Goal: Complete application form

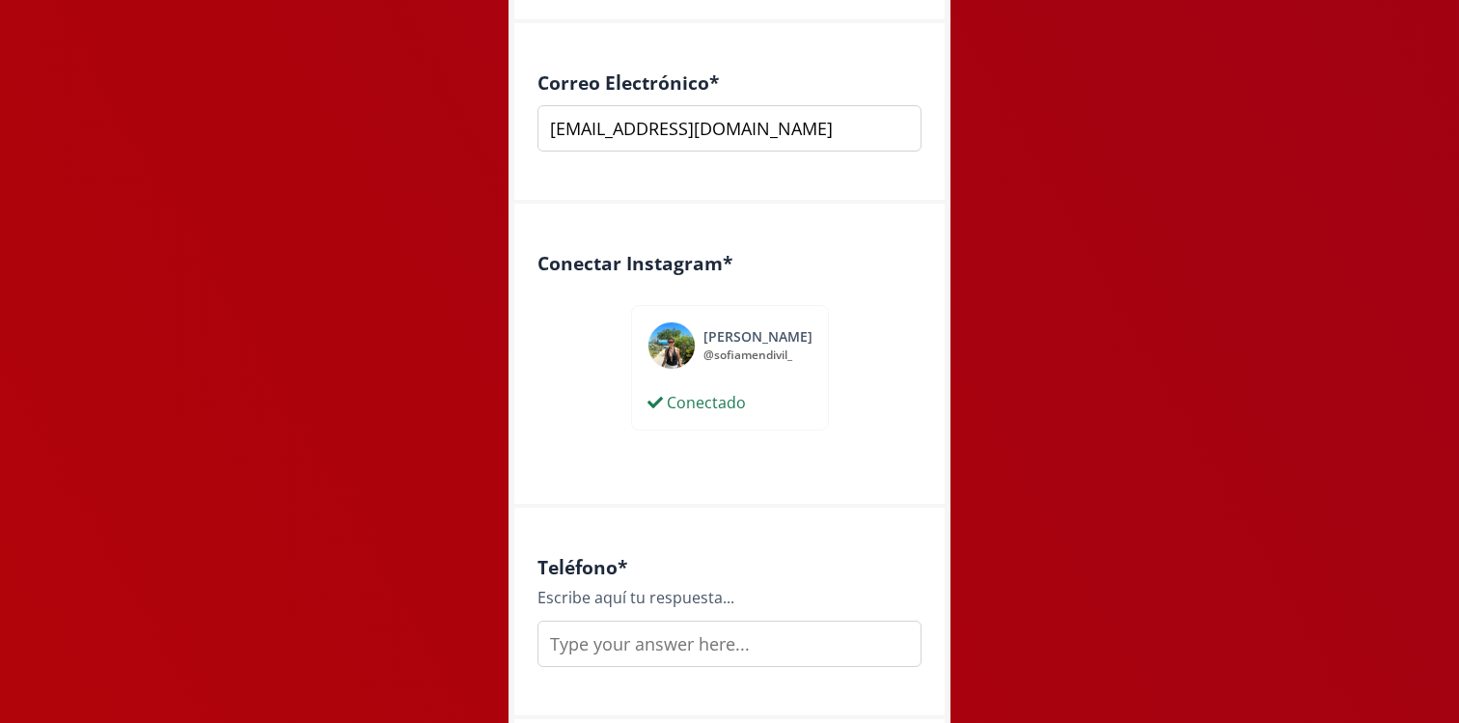
scroll to position [966, 0]
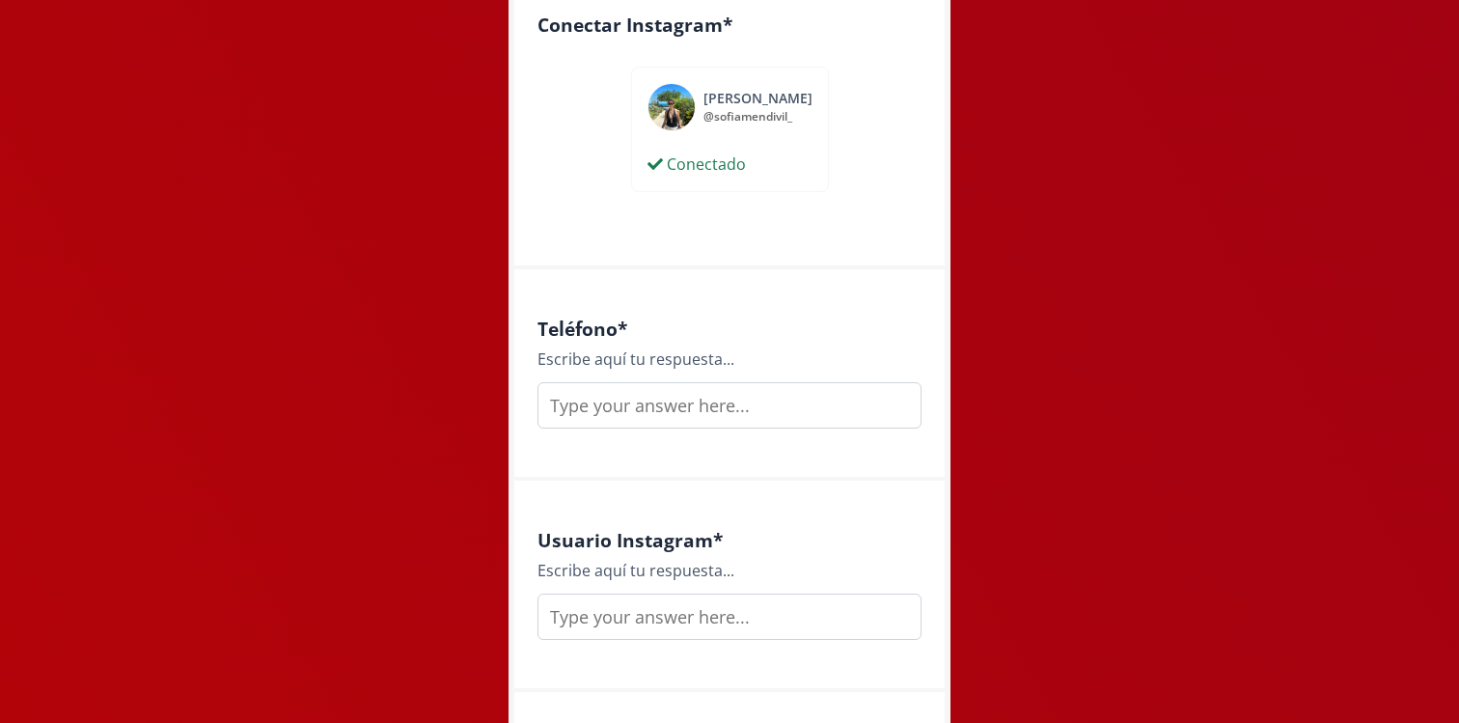
click at [761, 418] on input "text" at bounding box center [729, 405] width 384 height 46
type input "6681360618"
click at [707, 617] on input "text" at bounding box center [729, 616] width 384 height 46
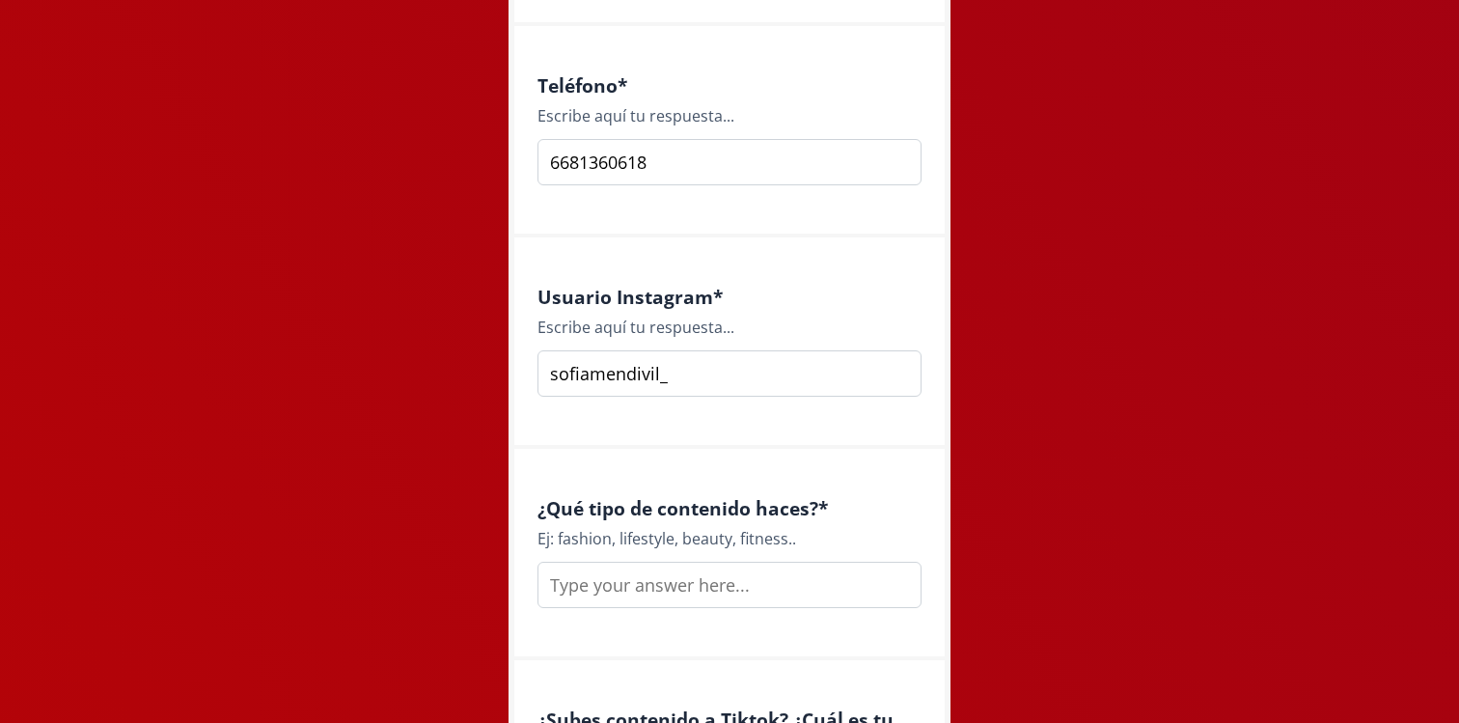
scroll to position [1221, 0]
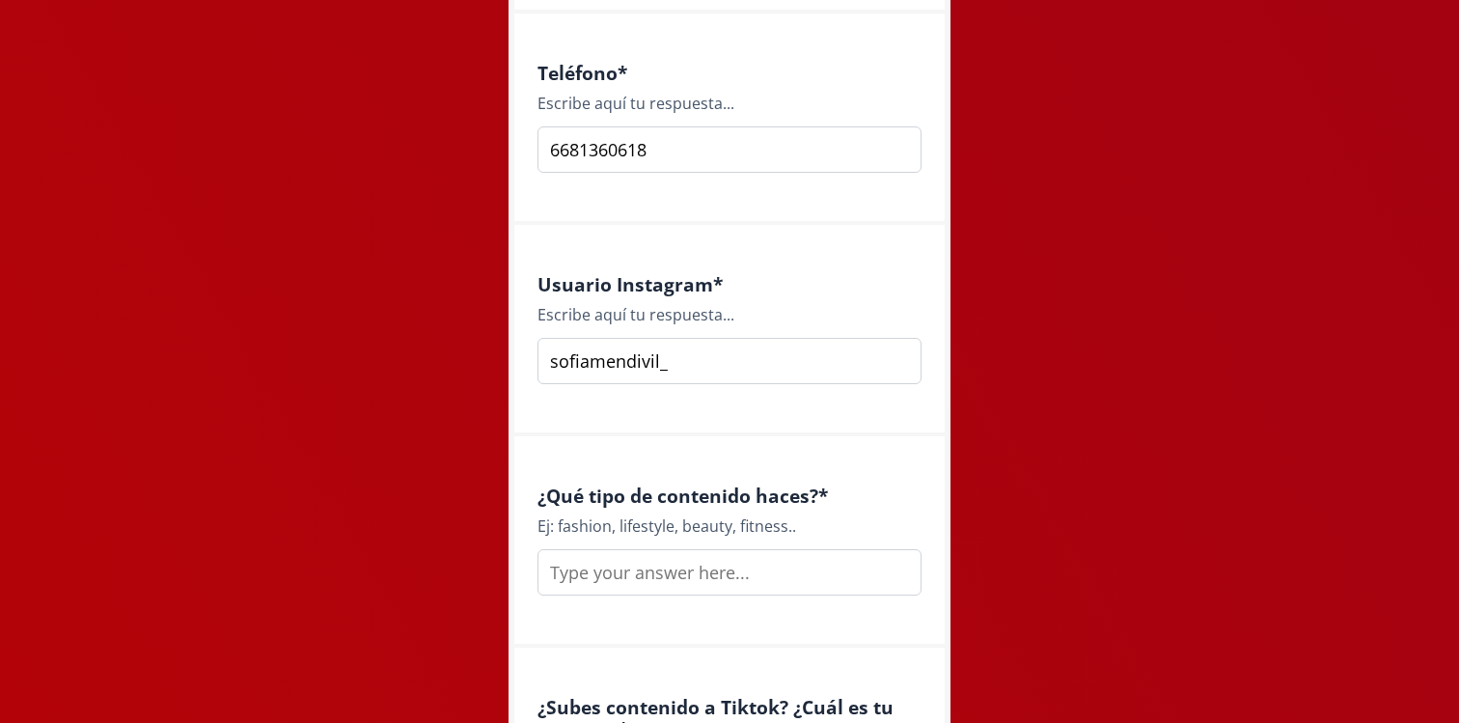
type input "sofiamendivil_"
click at [702, 589] on input "text" at bounding box center [729, 572] width 384 height 46
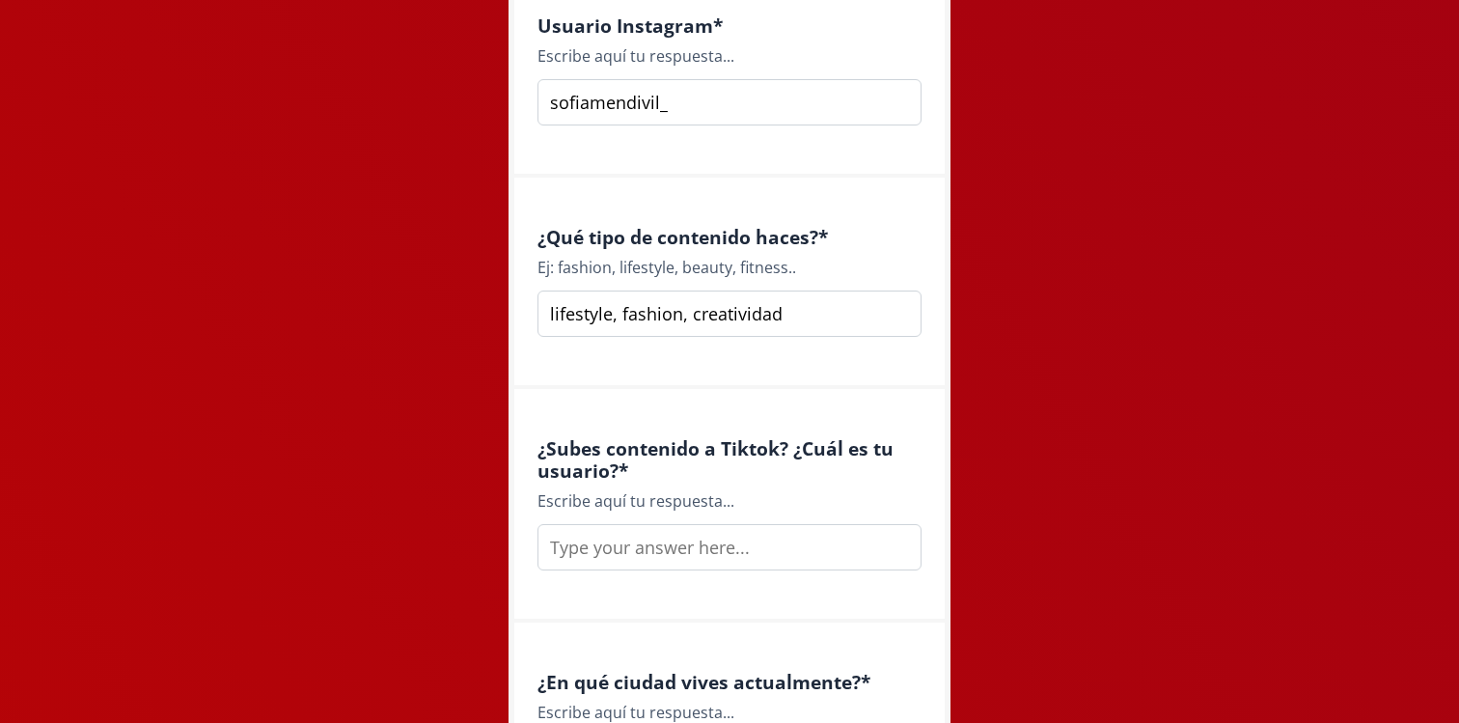
scroll to position [1492, 0]
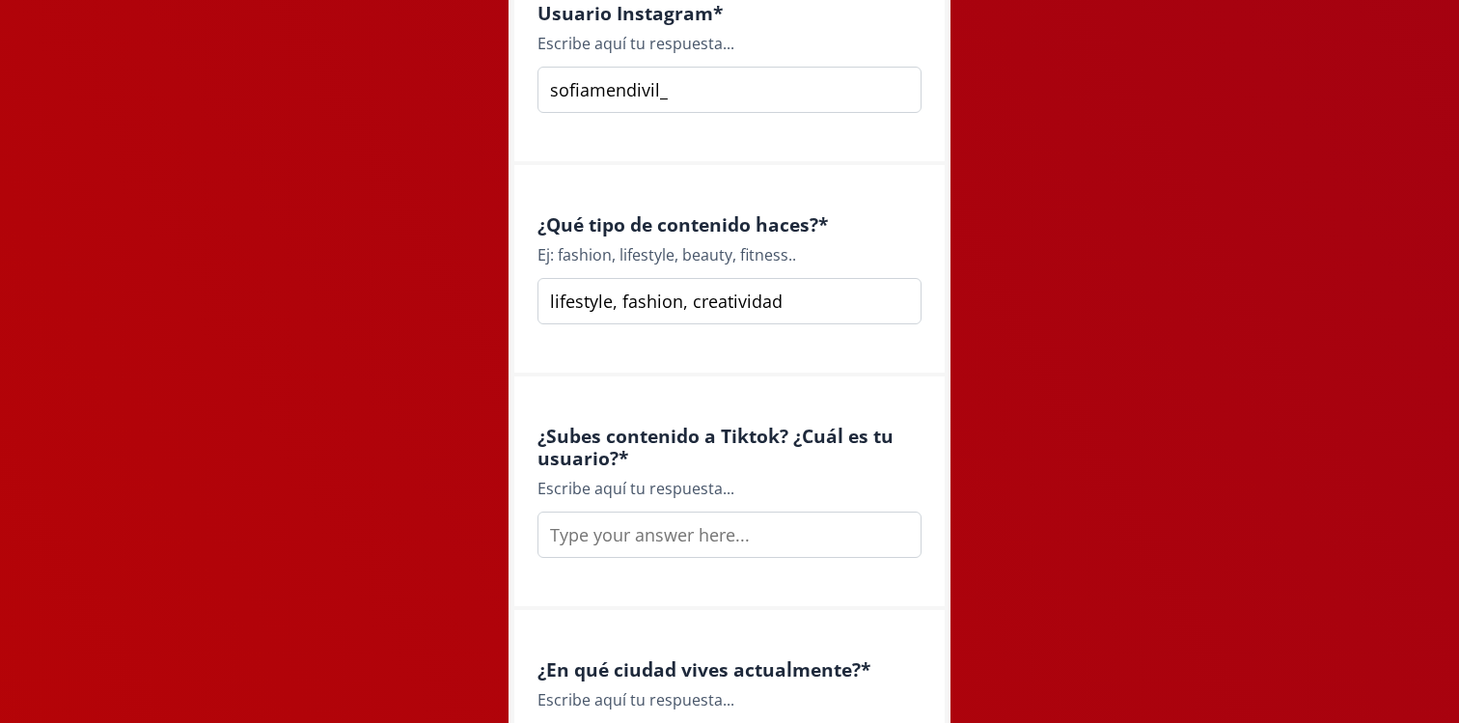
type input "lifestyle, fashion, creatividad"
click at [712, 536] on input "text" at bounding box center [729, 534] width 384 height 46
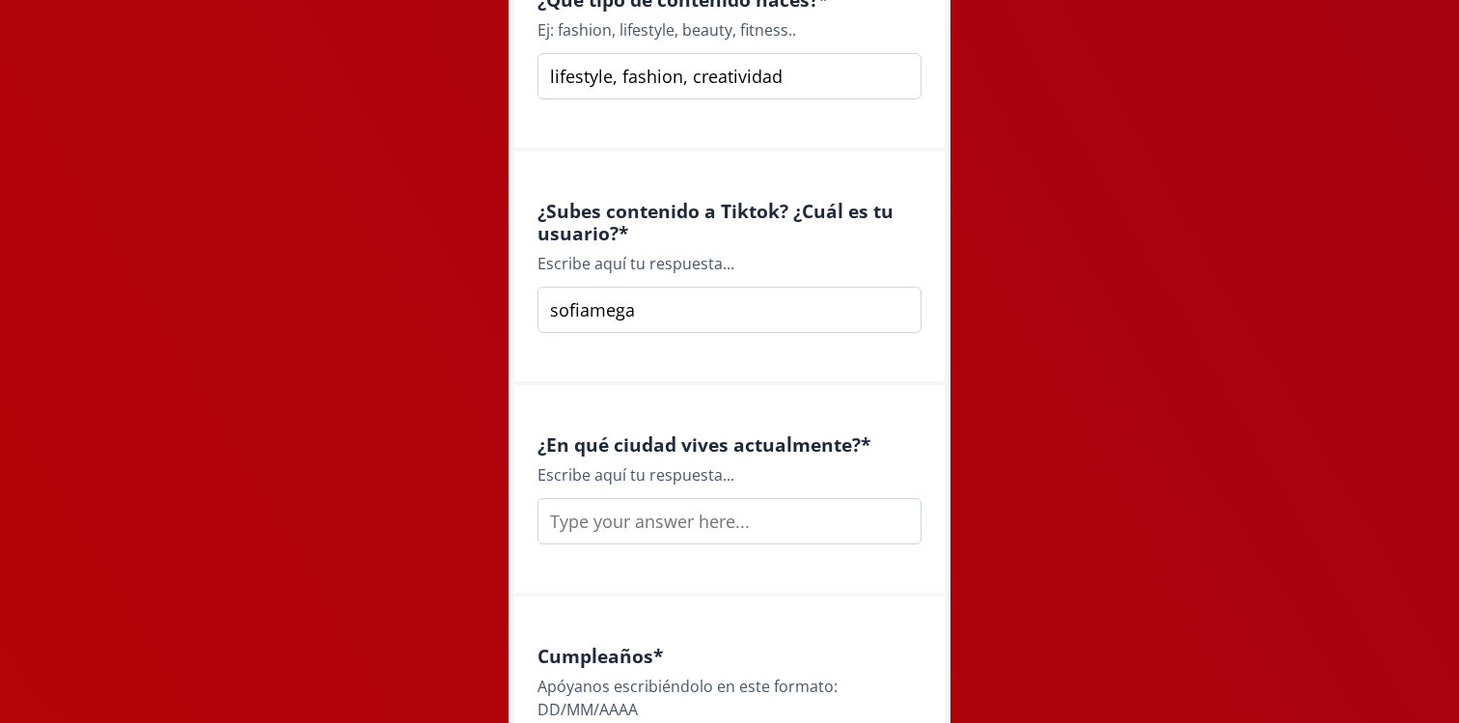
scroll to position [1729, 0]
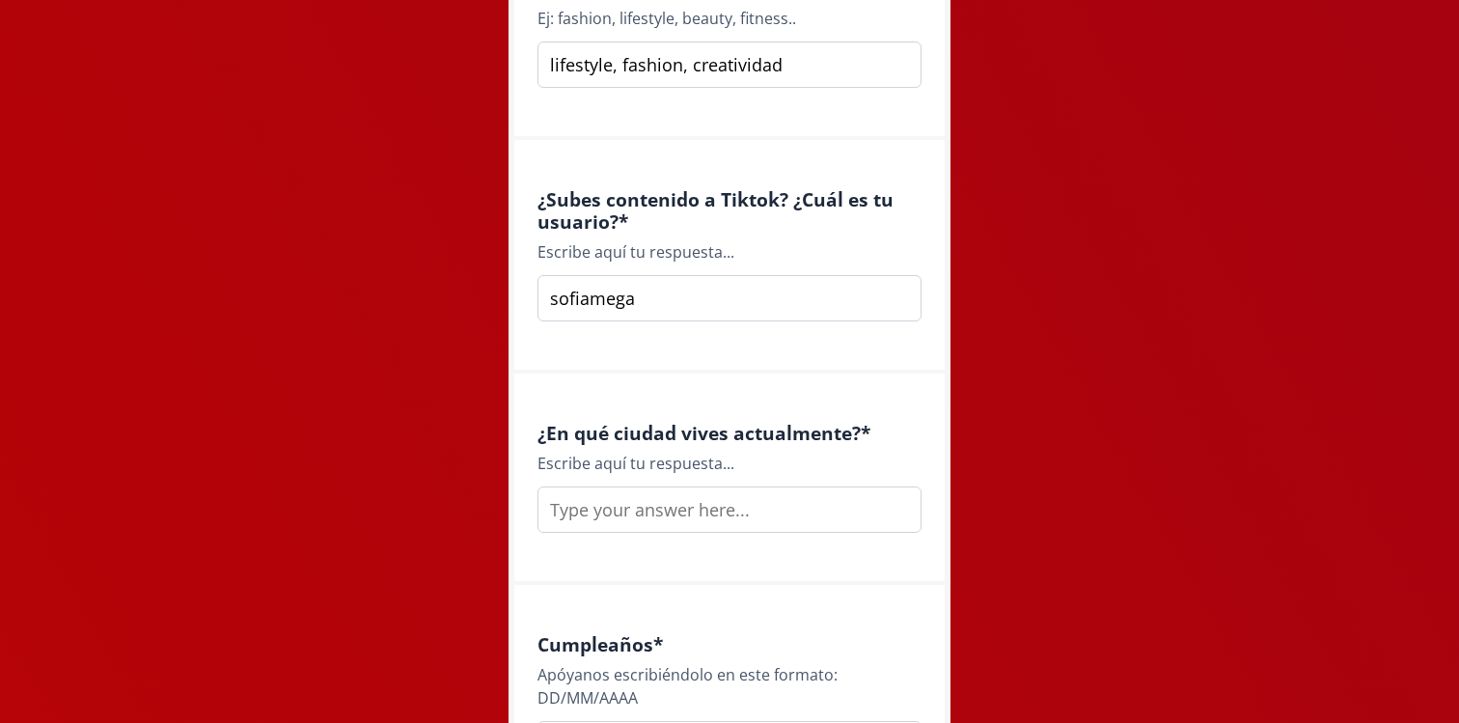
type input "sofiamega"
click at [750, 516] on input "text" at bounding box center [729, 509] width 384 height 46
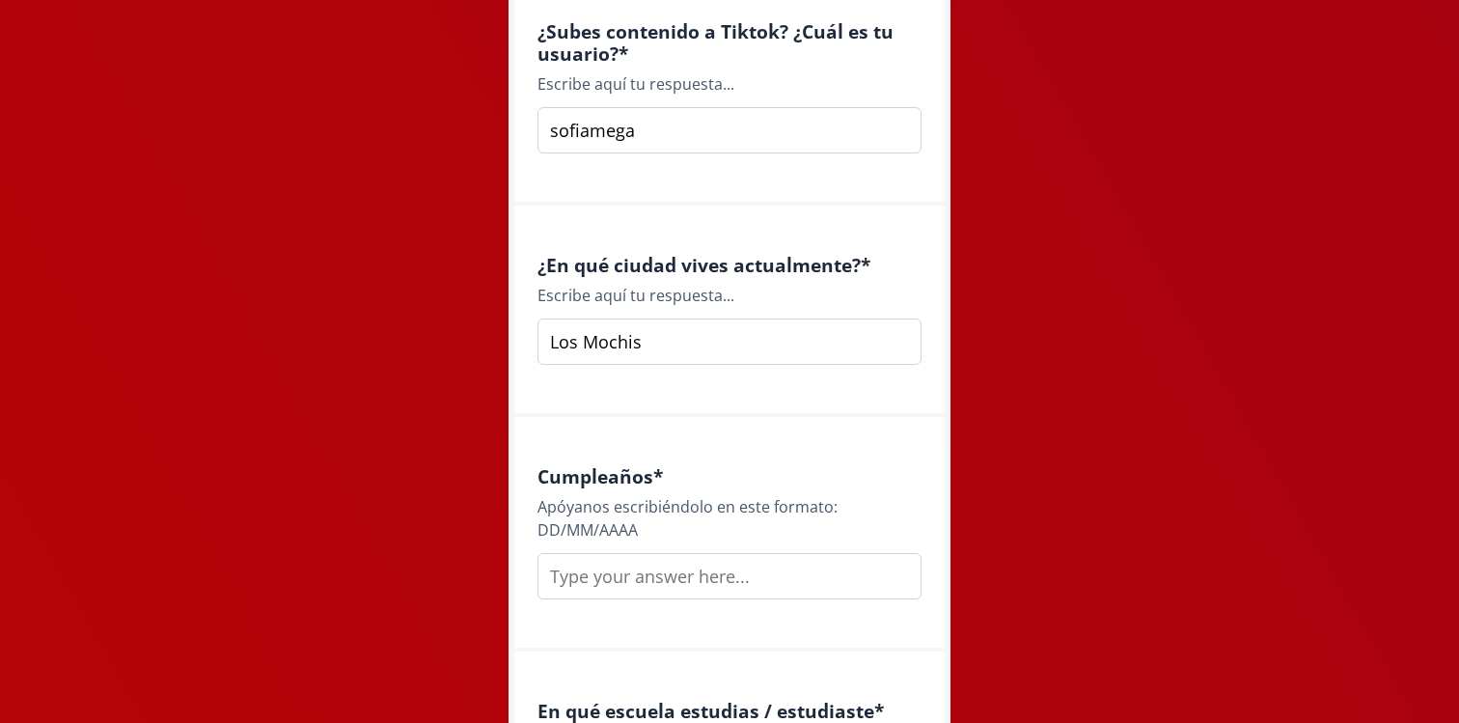
scroll to position [1914, 0]
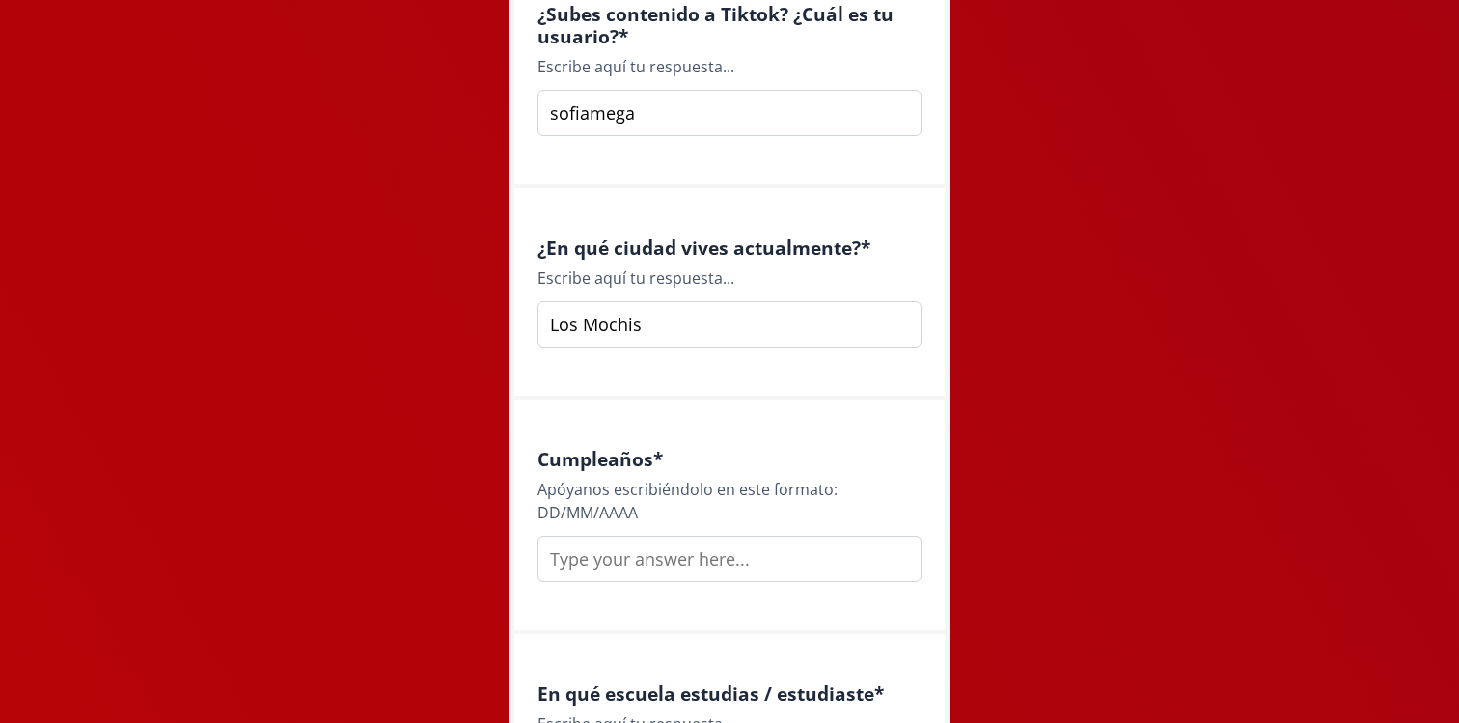
type input "Los Mochis"
click at [854, 567] on input "text" at bounding box center [729, 558] width 384 height 46
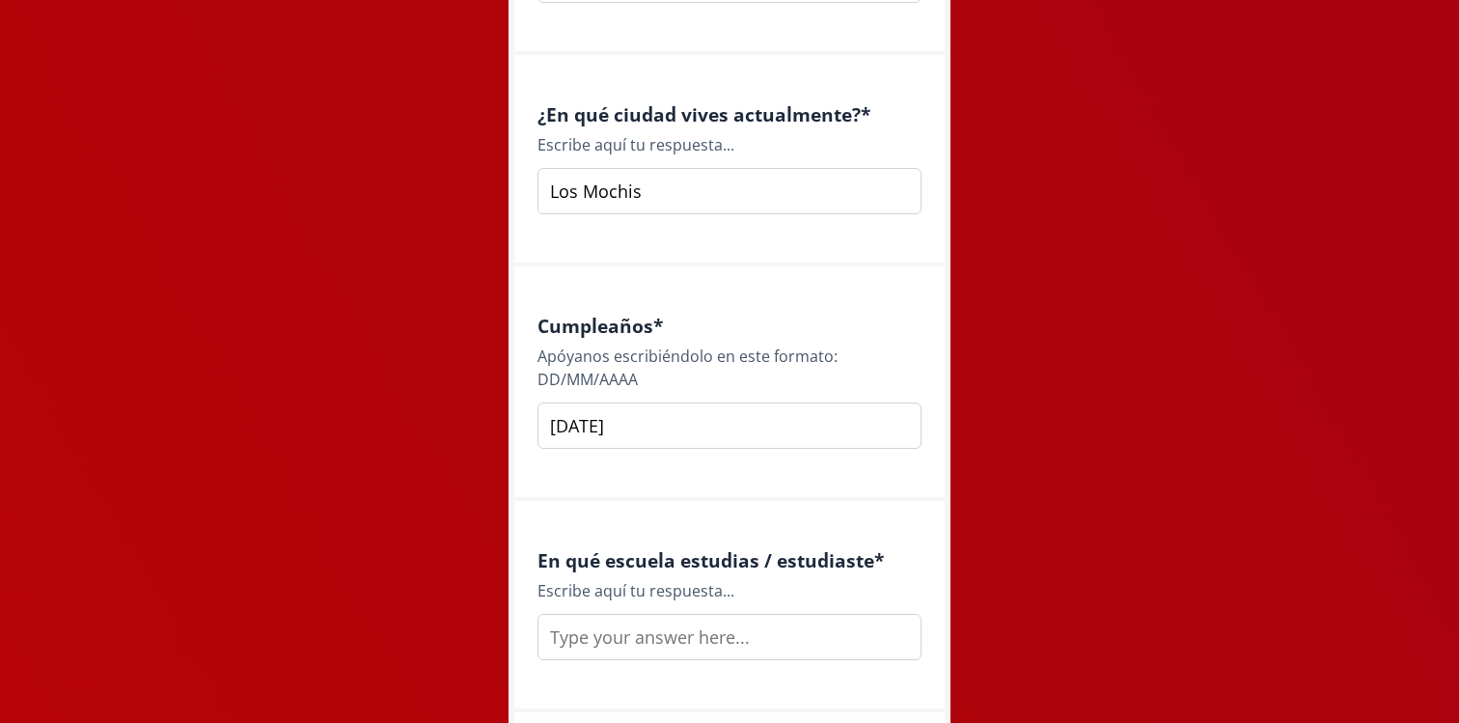
scroll to position [2229, 0]
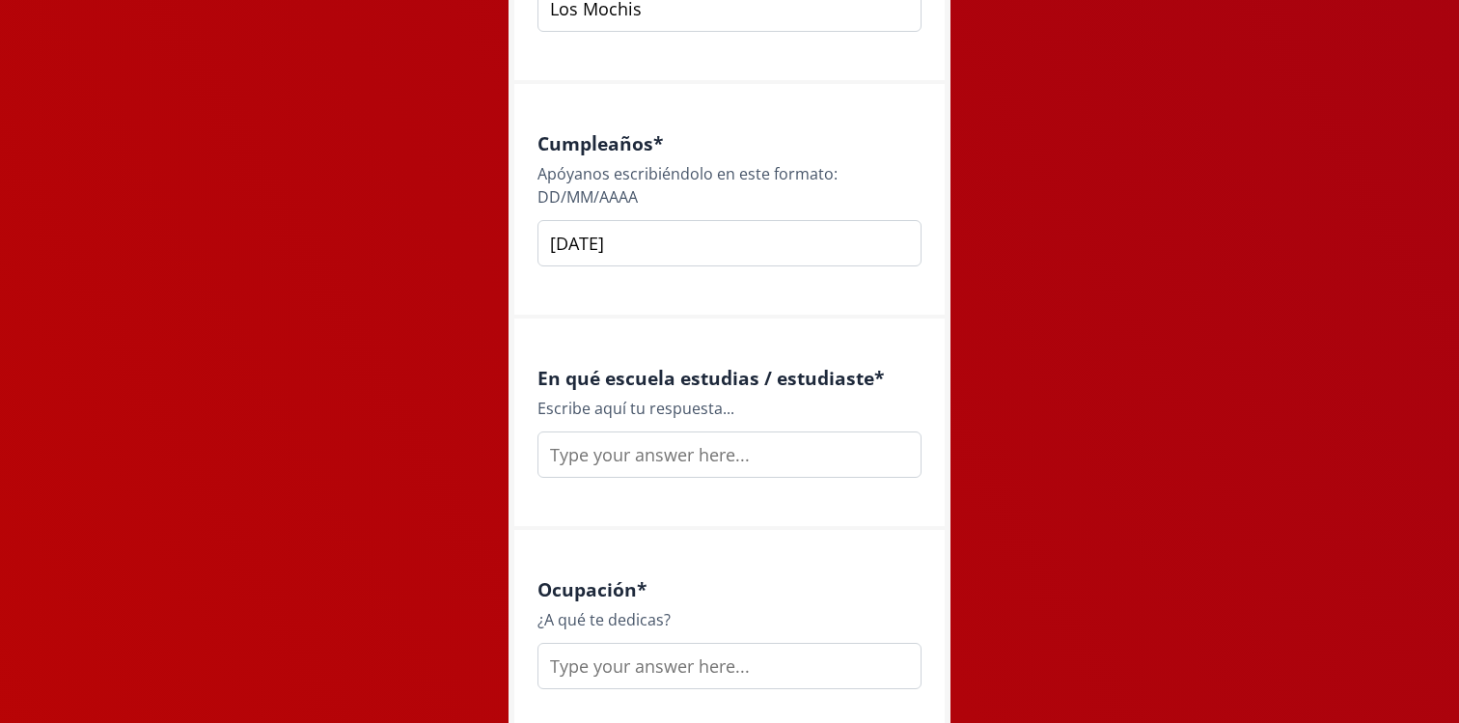
type input "[DATE]"
click at [834, 453] on input "text" at bounding box center [729, 454] width 384 height 46
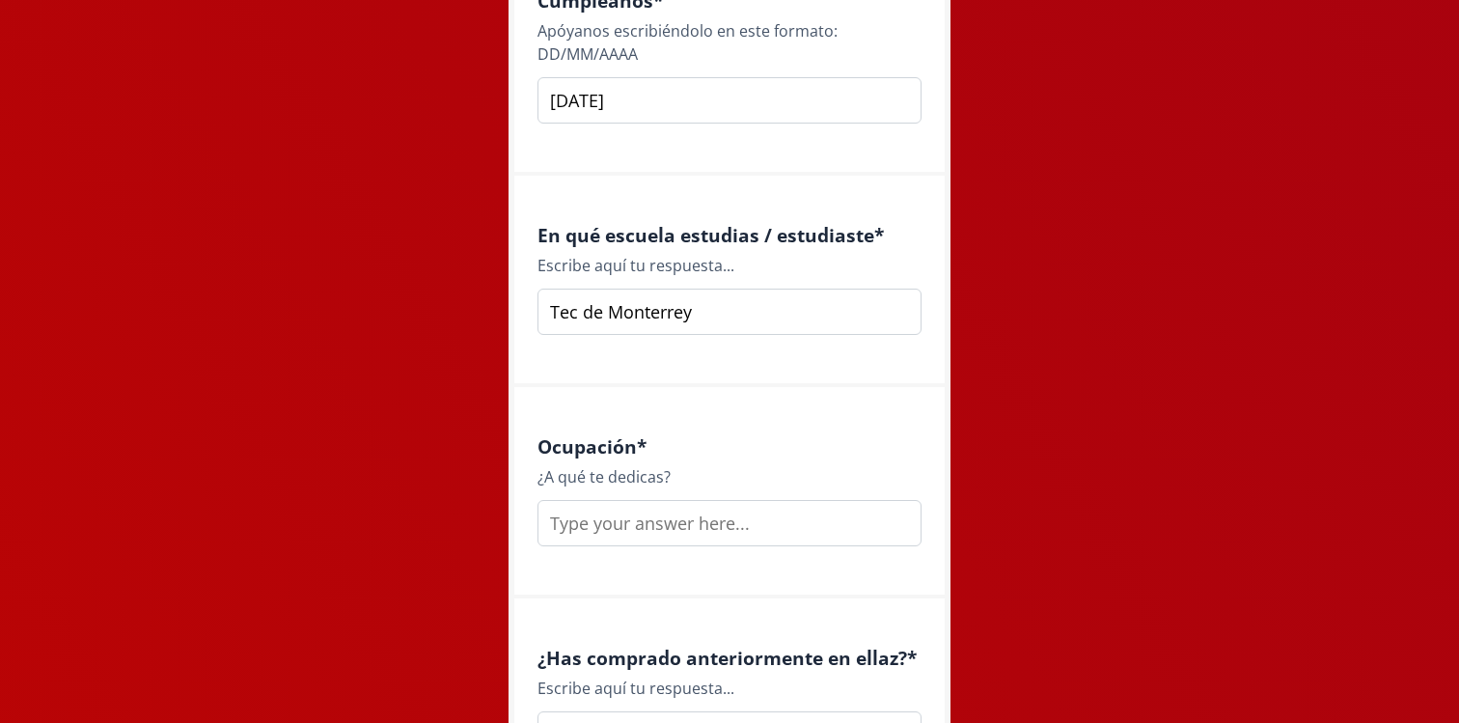
scroll to position [2370, 0]
type input "Tec de Monterrey"
click at [873, 504] on input "text" at bounding box center [729, 525] width 384 height 46
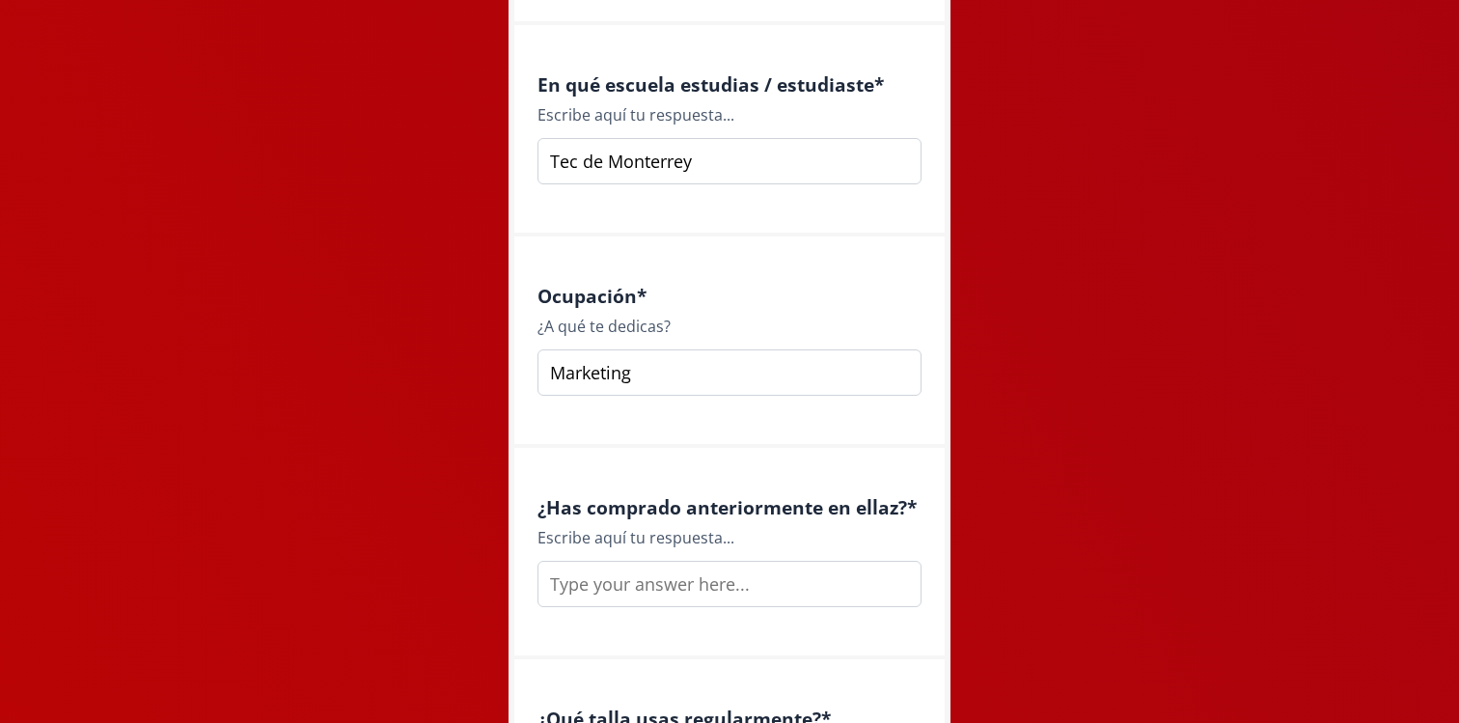
scroll to position [2529, 0]
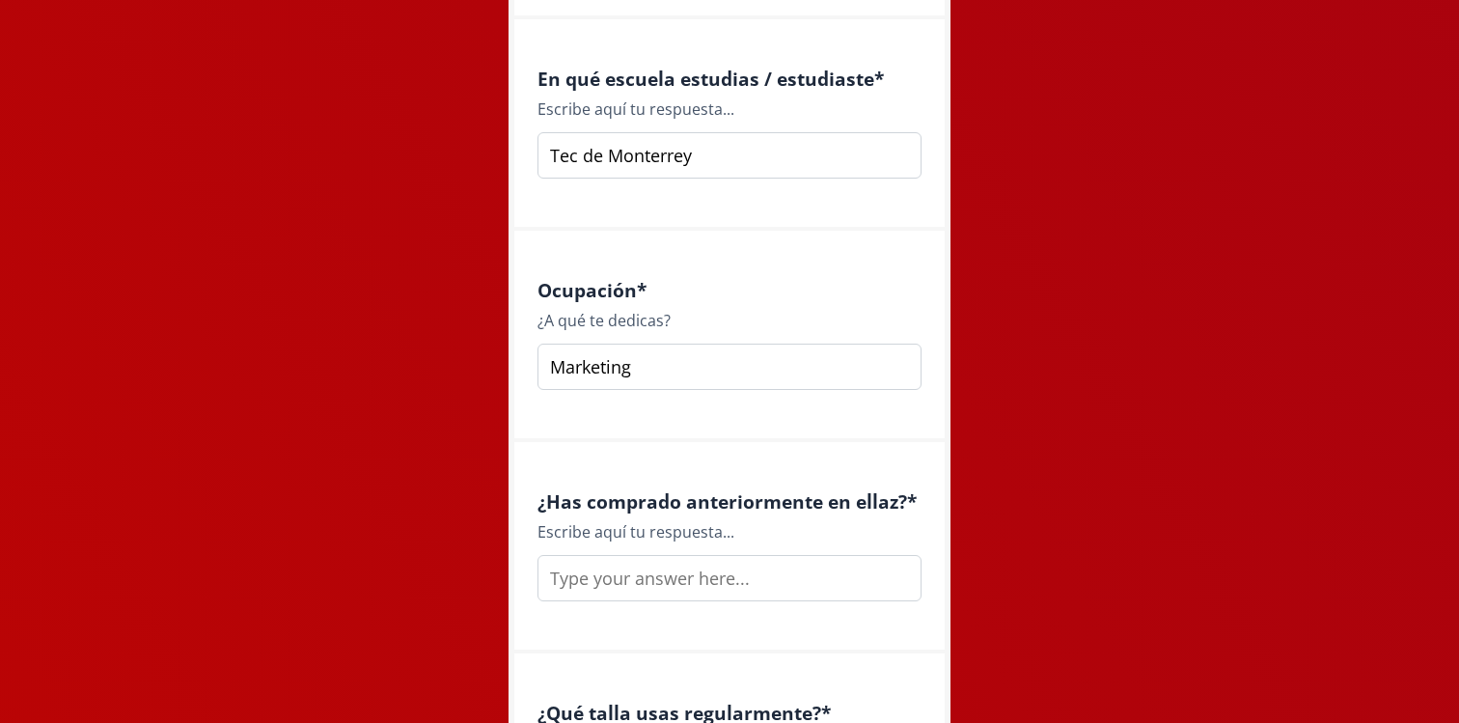
type input "Marketing"
click at [853, 576] on input "text" at bounding box center [729, 578] width 384 height 46
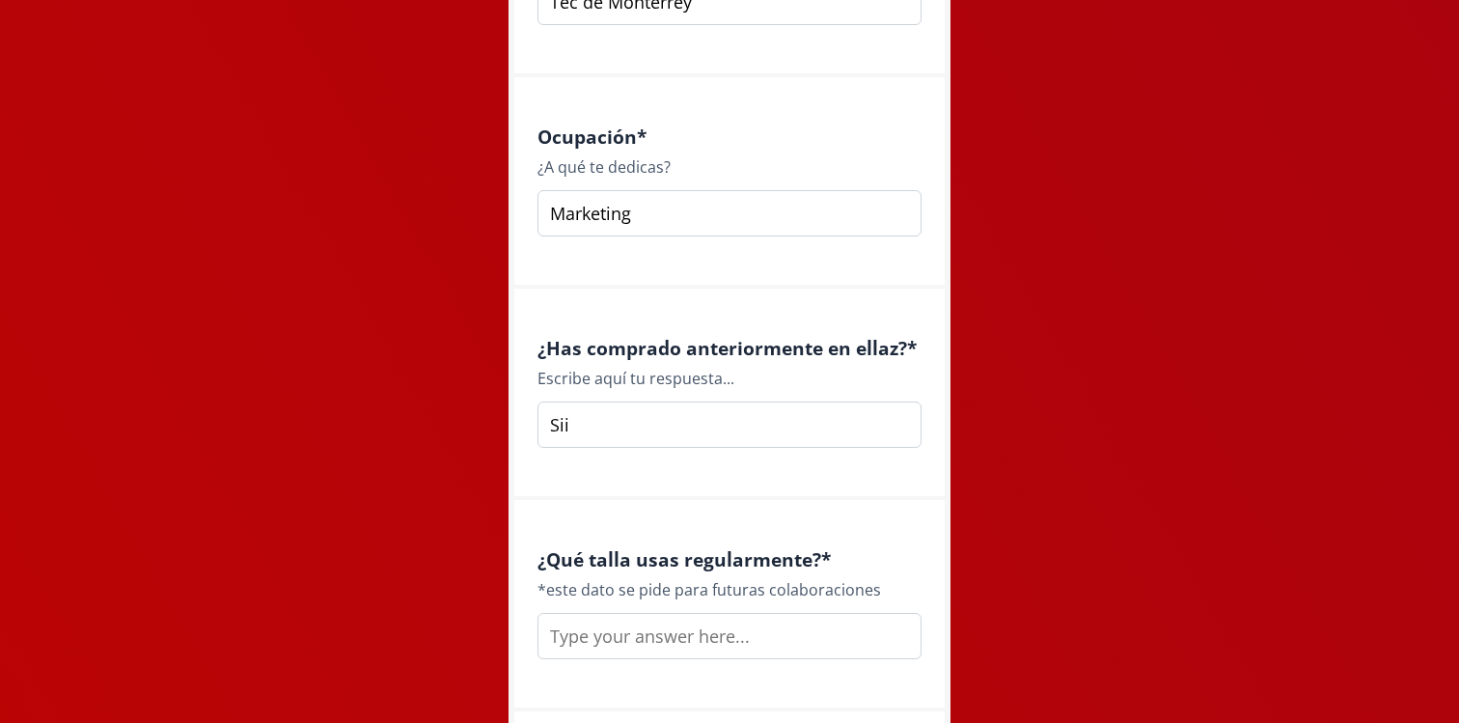
scroll to position [2691, 0]
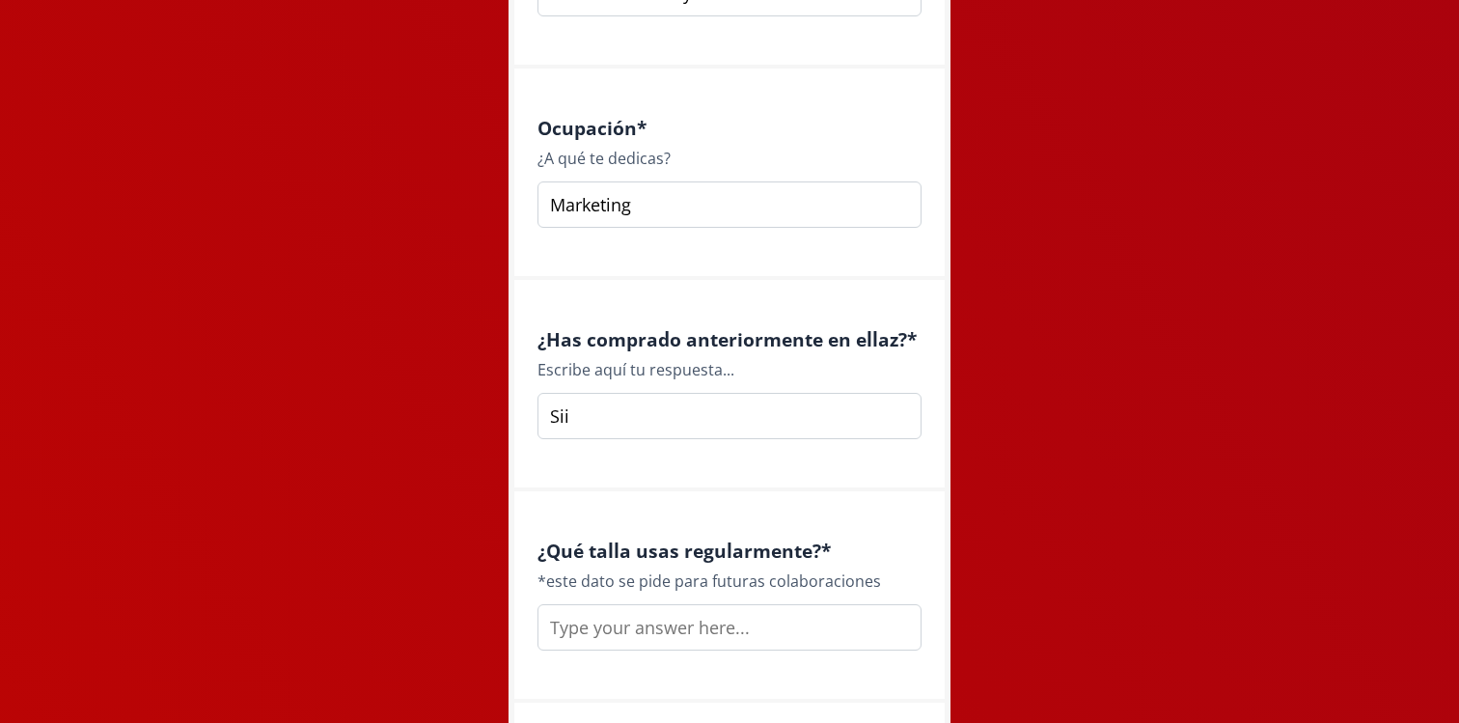
type input "Sii"
click at [870, 609] on input "text" at bounding box center [729, 627] width 384 height 46
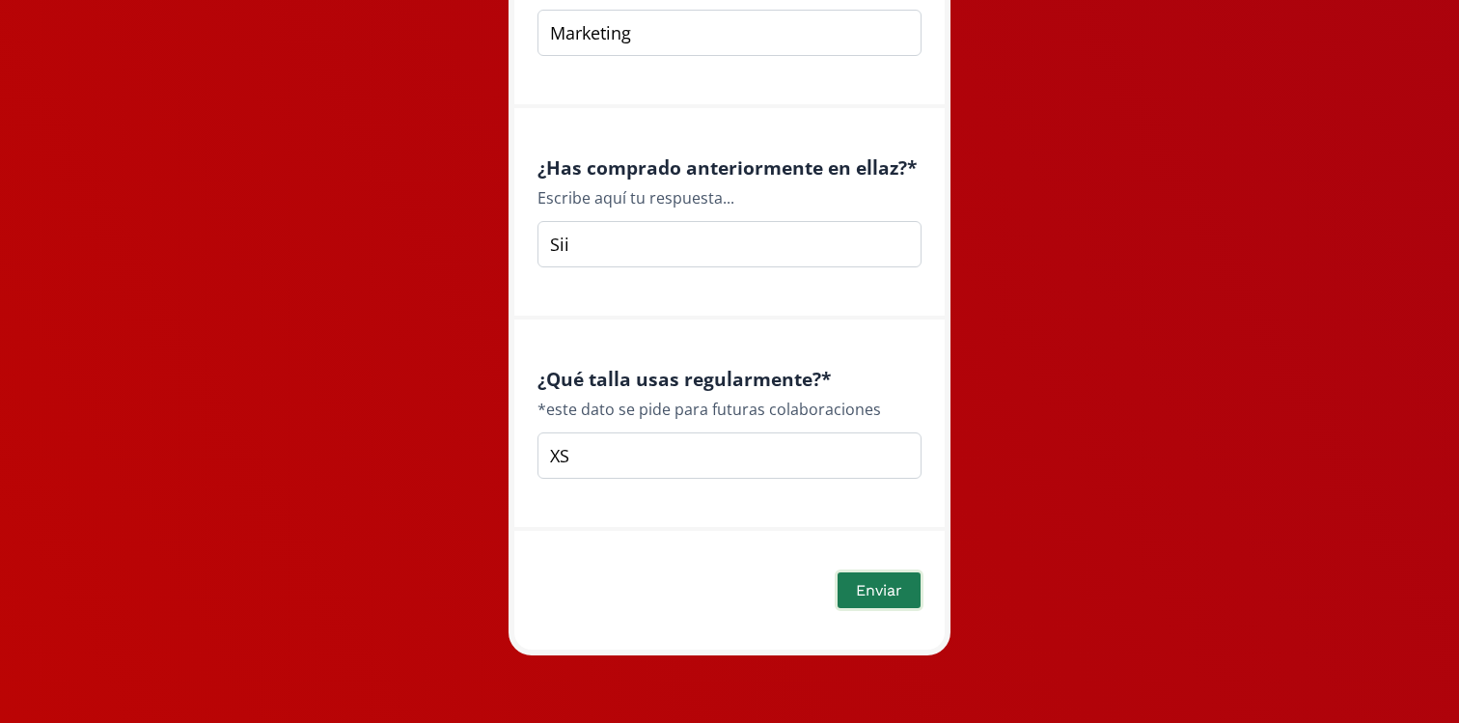
type input "XS"
click at [893, 603] on button "Enviar" at bounding box center [878, 589] width 89 height 41
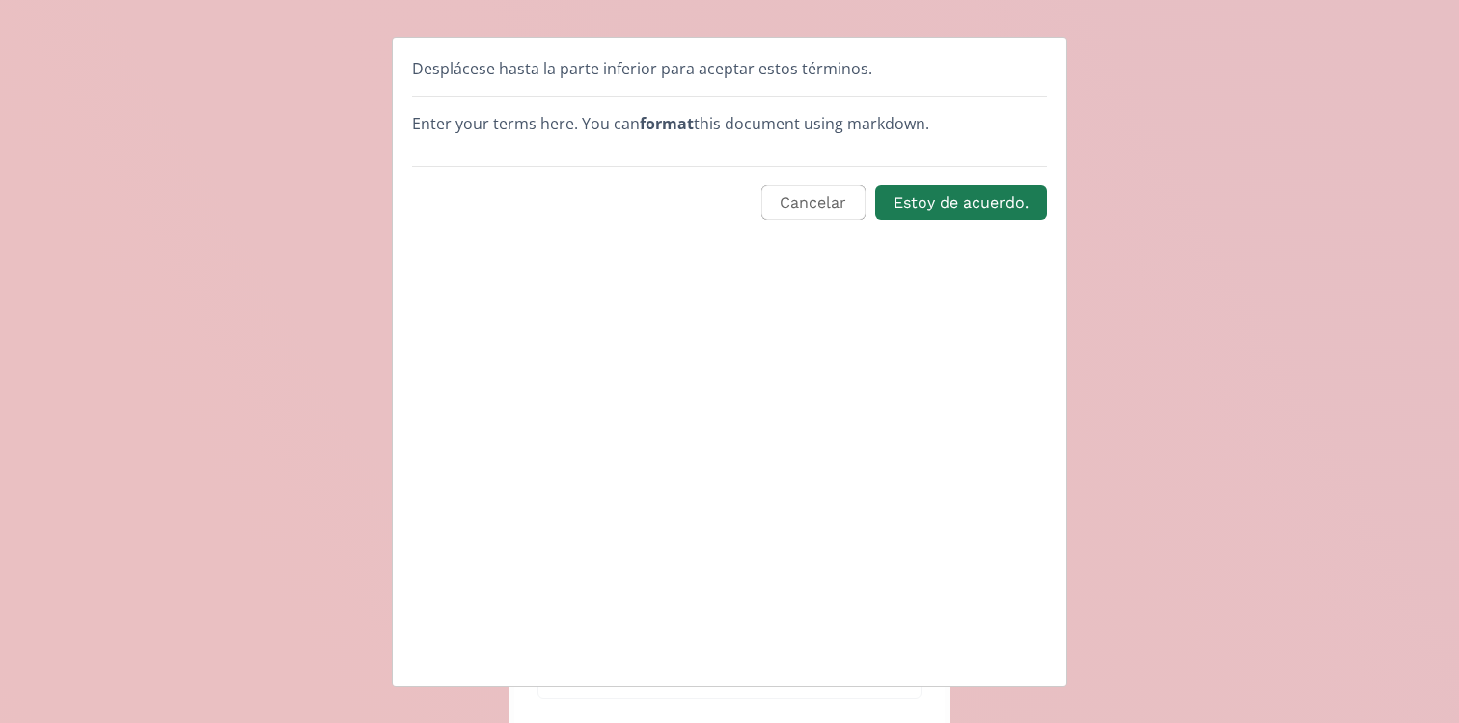
scroll to position [0, 0]
click at [955, 212] on button "Estoy de acuerdo." at bounding box center [961, 201] width 178 height 41
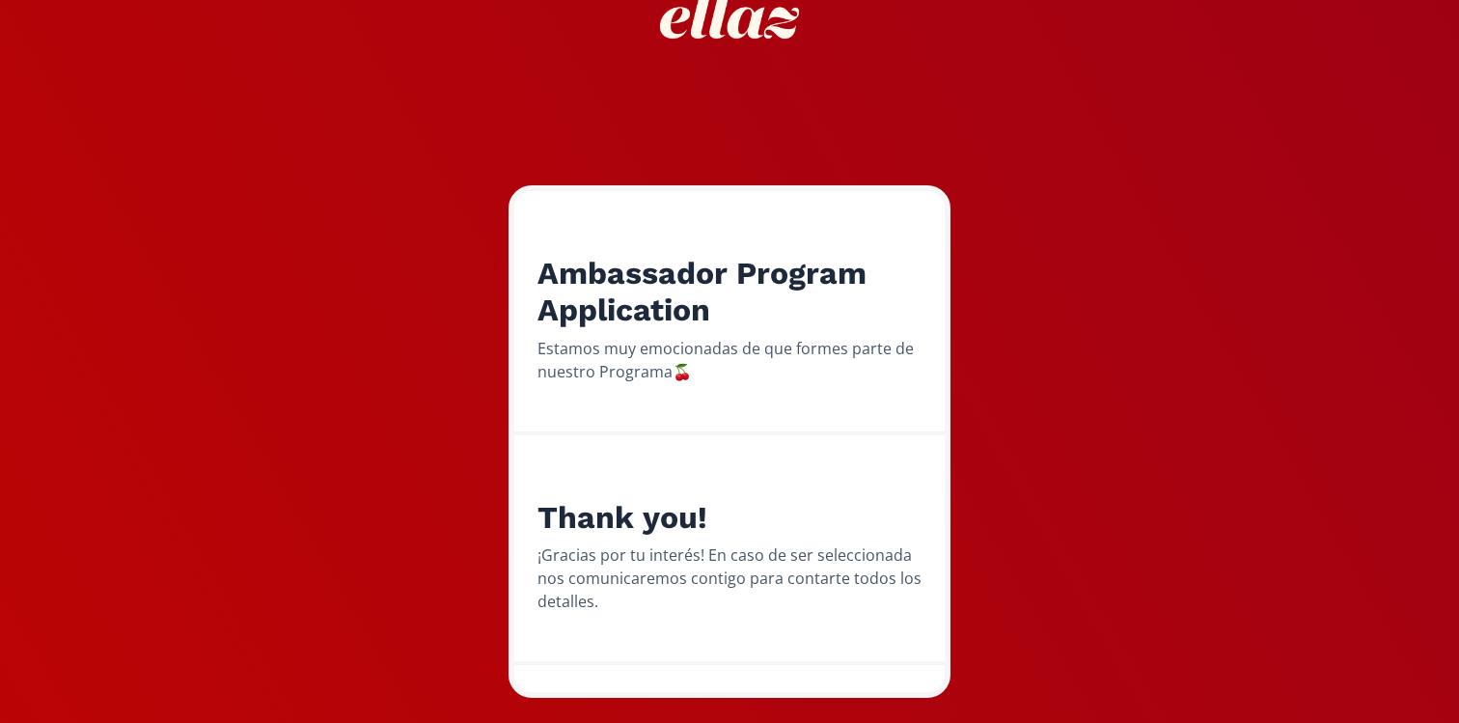
scroll to position [148, 0]
